Goal: Obtain resource: Obtain resource

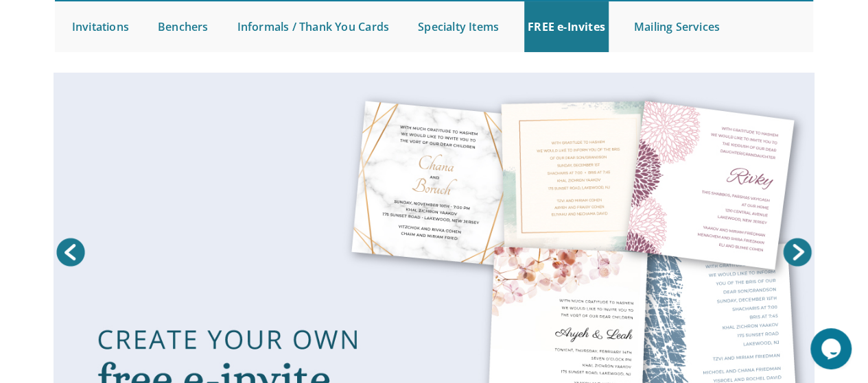
scroll to position [110, 0]
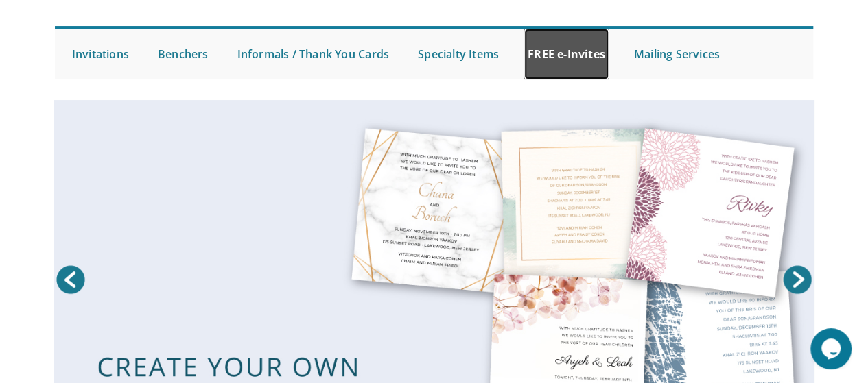
click at [578, 64] on link "FREE e-Invites" at bounding box center [566, 54] width 84 height 51
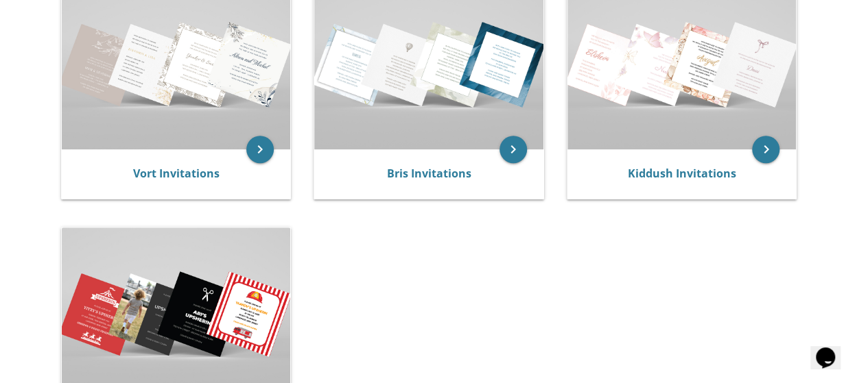
scroll to position [302, 0]
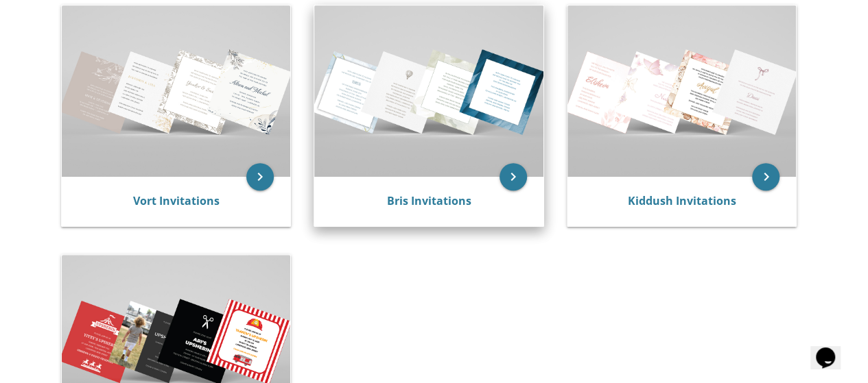
click at [516, 120] on img at bounding box center [428, 90] width 229 height 171
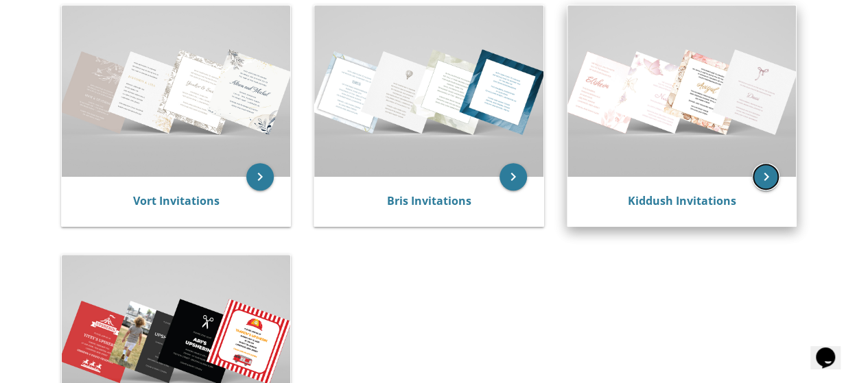
click at [762, 172] on icon "keyboard_arrow_right" at bounding box center [765, 176] width 27 height 27
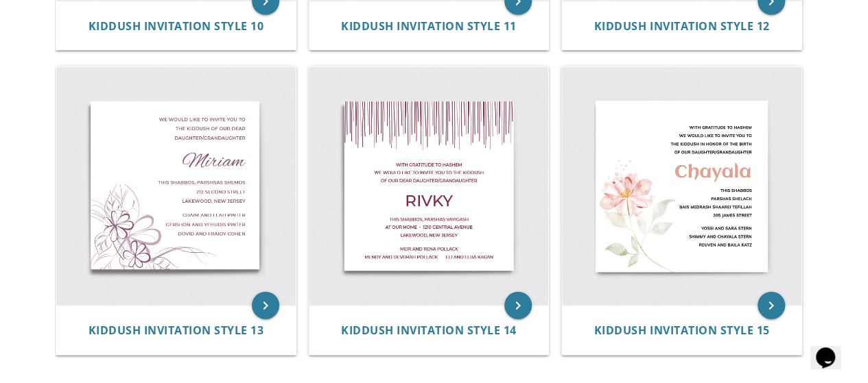
scroll to position [1716, 0]
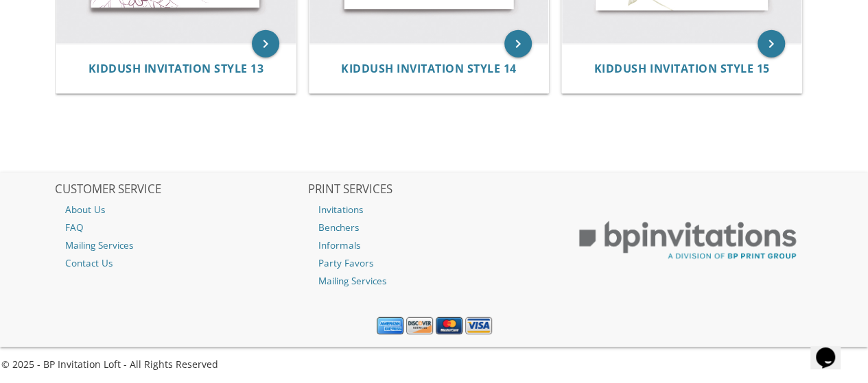
click at [762, 173] on div at bounding box center [687, 222] width 254 height 99
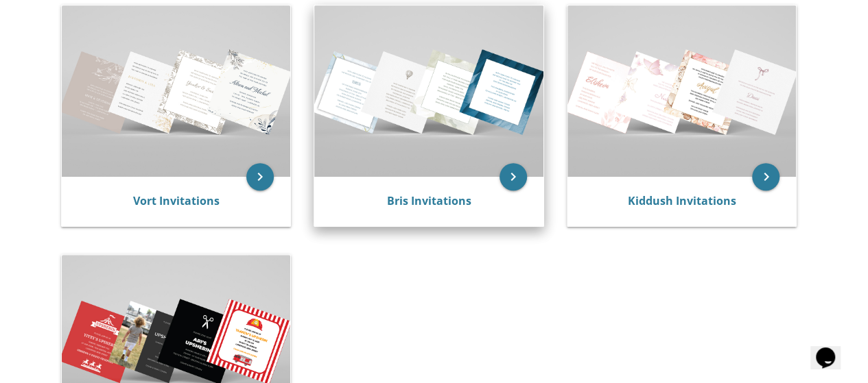
click at [403, 161] on img at bounding box center [428, 90] width 229 height 171
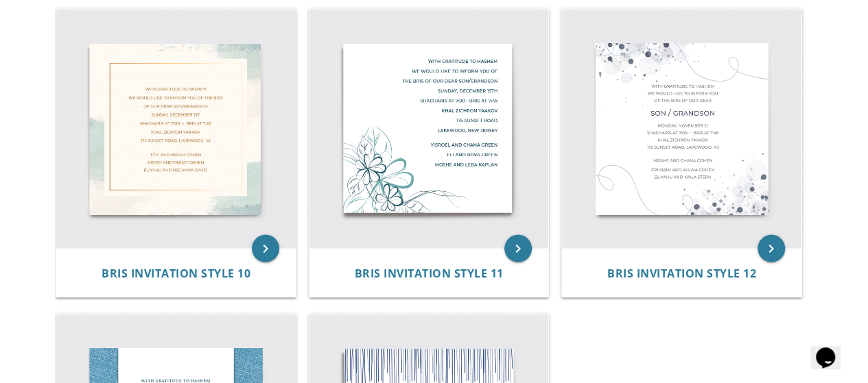
scroll to position [1235, 0]
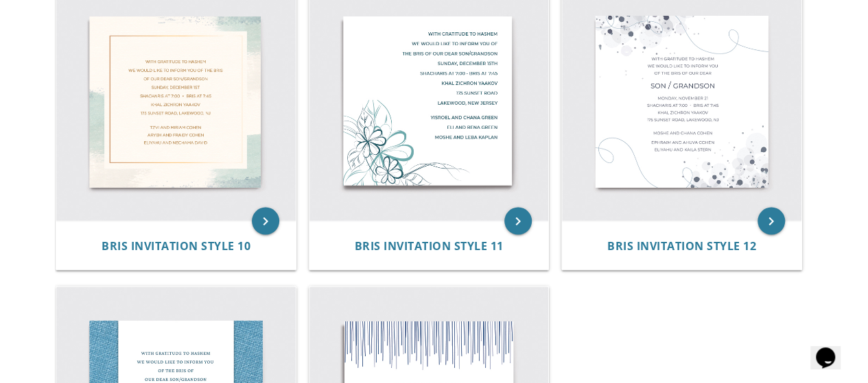
click at [403, 161] on img at bounding box center [428, 100] width 239 height 239
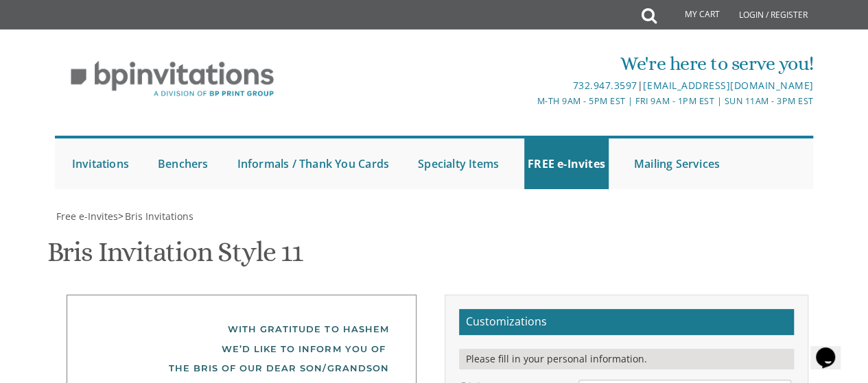
scroll to position [192, 0]
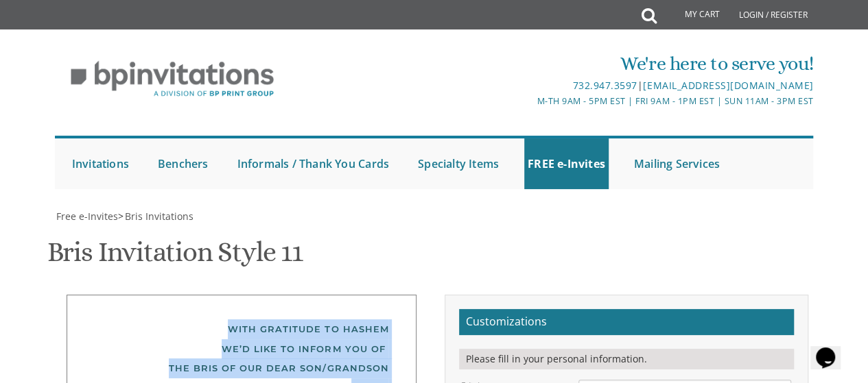
drag, startPoint x: 229, startPoint y: 136, endPoint x: 316, endPoint y: 373, distance: 252.8
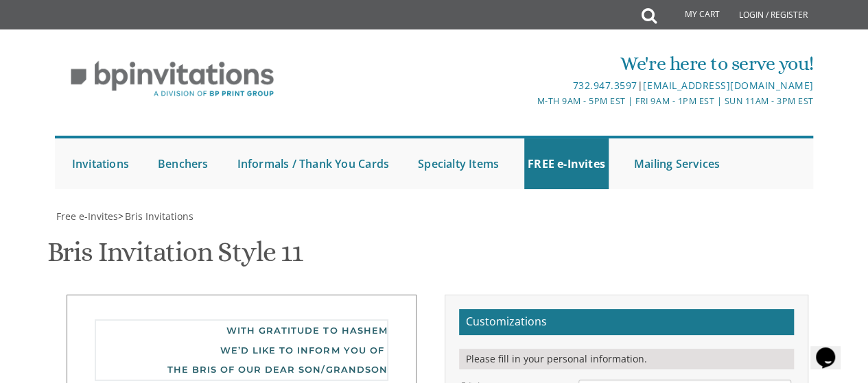
drag, startPoint x: 582, startPoint y: 196, endPoint x: 793, endPoint y: 281, distance: 226.9
type textarea "We'd like to invite you to our chanukas habayis/siyum in our house"
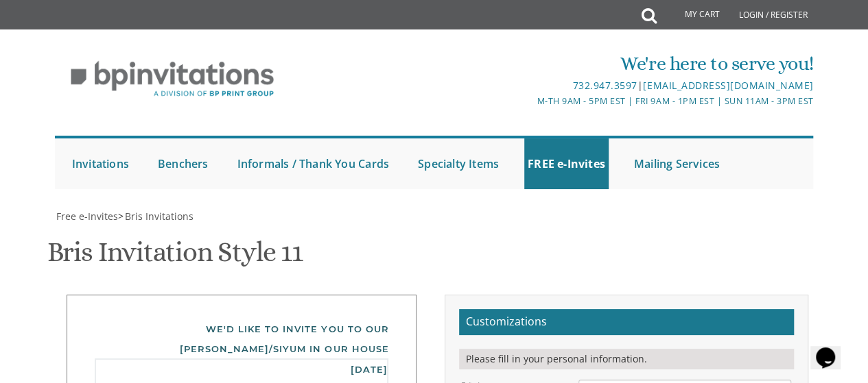
drag, startPoint x: 582, startPoint y: 267, endPoint x: 722, endPoint y: 359, distance: 166.8
type textarea "52 Mantoloking Drive, Jackson, this thursday, August 21, at 8:15 iyH. Looking f…"
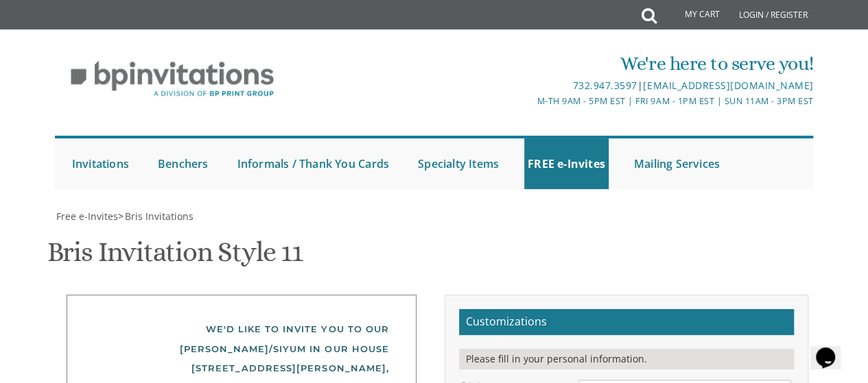
type textarea "Y"
type textarea "Yitzi and Nechama"
drag, startPoint x: 584, startPoint y: 294, endPoint x: 737, endPoint y: 333, distance: 157.2
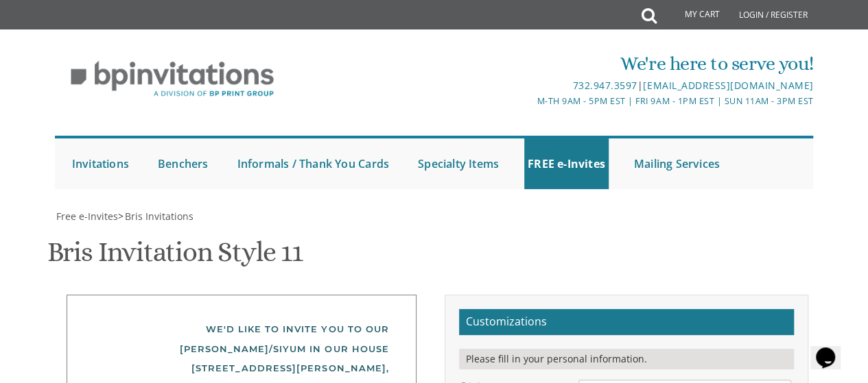
drag, startPoint x: 274, startPoint y: 170, endPoint x: 350, endPoint y: 189, distance: 78.4
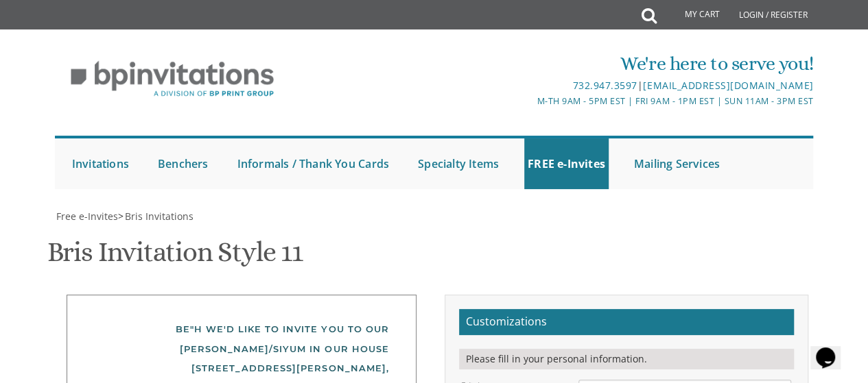
type textarea "Be"H we would like to invite you to our chanukas habayis/siyum in our house,"
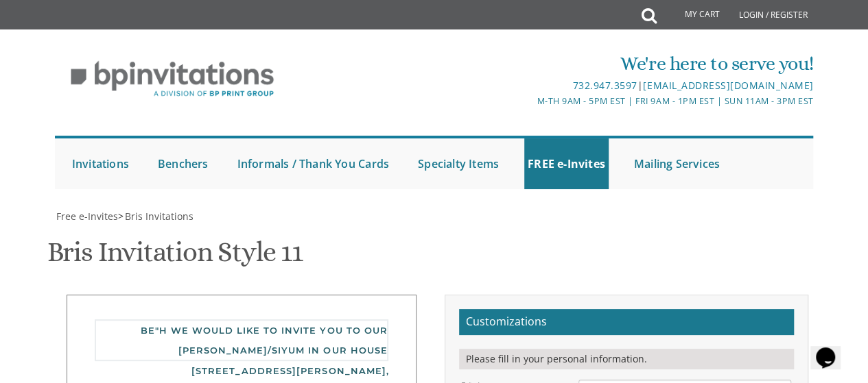
type textarea "Yitzi and Nechama Auerbach"
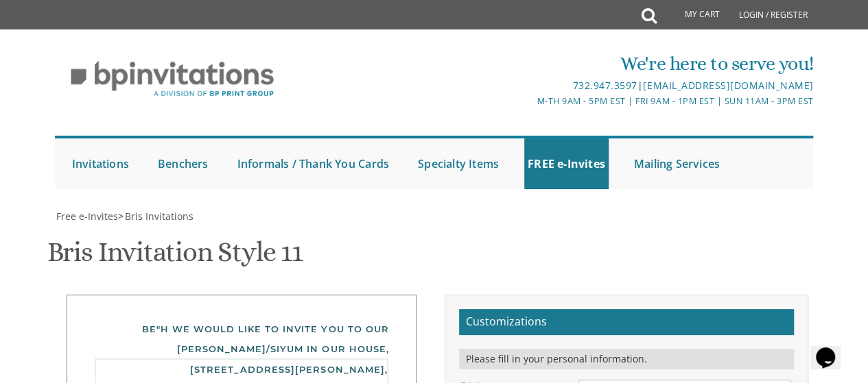
scroll to position [240, 0]
click at [758, 227] on div "Bris Invitation Style 11 SKU: bris11" at bounding box center [434, 254] width 774 height 54
type textarea "52 Mantoloking Drive, Jackson. this thursday, August 21, at 8:15 iyH. Looking f…"
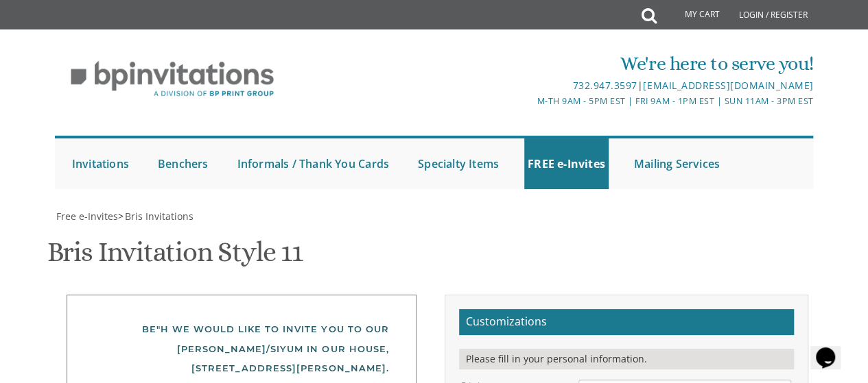
type input "chumyruben@gmail.com"
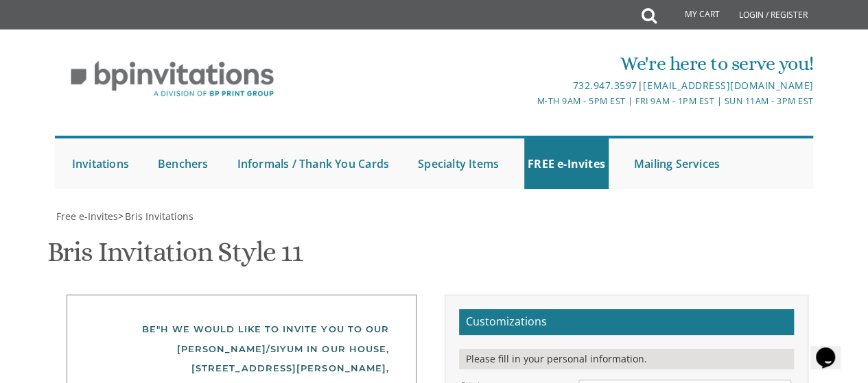
click at [384, 359] on div "52 Mantoloking Drive, Jackson, this thursday, August 21, at 8:15 iyH. Looking f…" at bounding box center [242, 388] width 294 height 59
type textarea "52 Mantoloking Drive, Jackson, this thursday, August 21, at 8:15. Looking forwa…"
